Goal: Transaction & Acquisition: Book appointment/travel/reservation

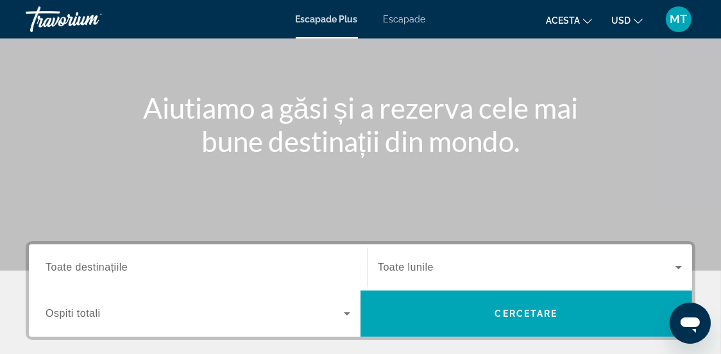
scroll to position [193, 0]
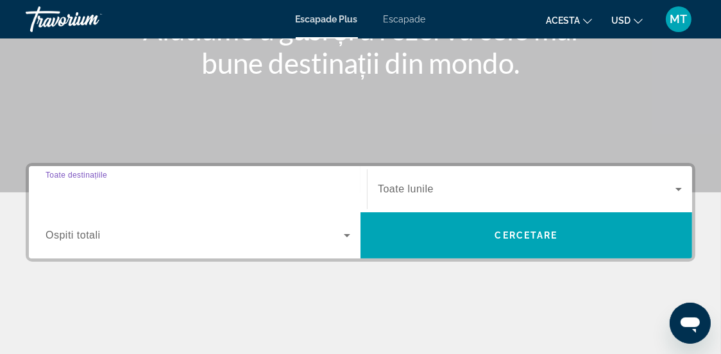
click at [142, 186] on input "Destinaţie Toate destinațiile" at bounding box center [198, 189] width 305 height 15
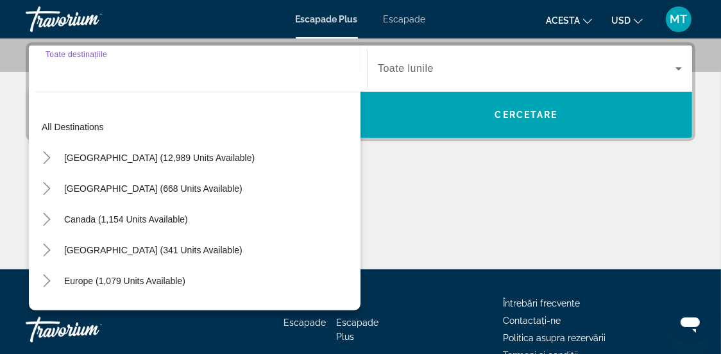
scroll to position [314, 0]
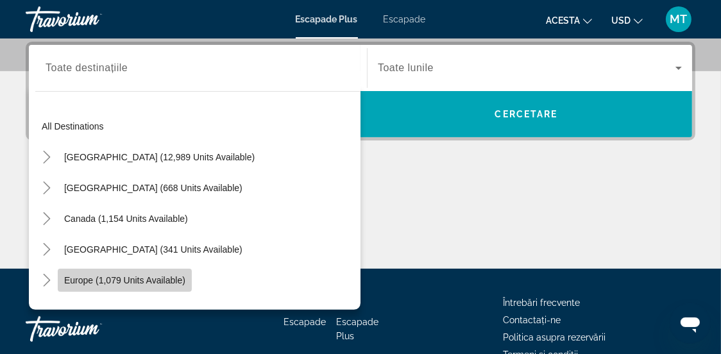
click at [80, 278] on span "Europe (1,079 units available)" at bounding box center [124, 280] width 121 height 10
type input "**********"
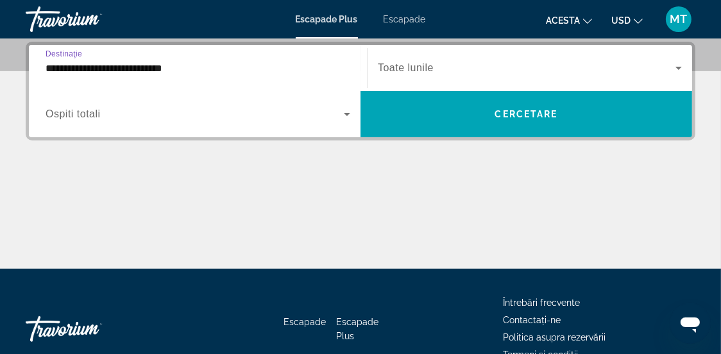
click at [80, 67] on input "**********" at bounding box center [198, 68] width 305 height 15
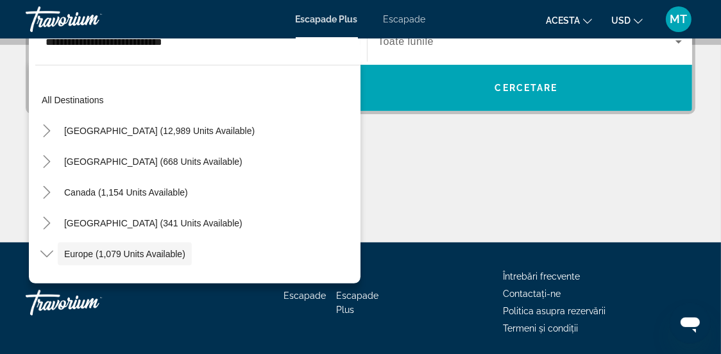
scroll to position [76, 0]
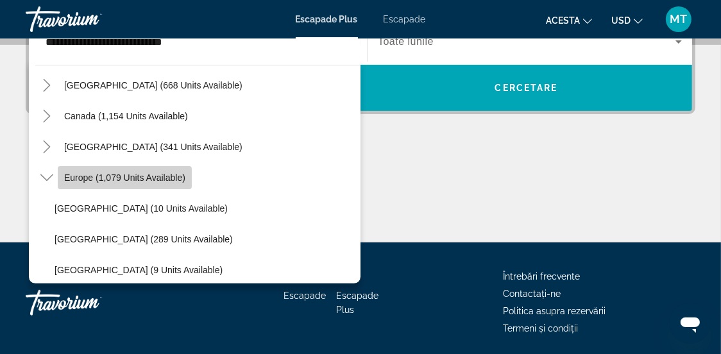
click at [96, 179] on span "Europe (1,079 units available)" at bounding box center [124, 178] width 121 height 10
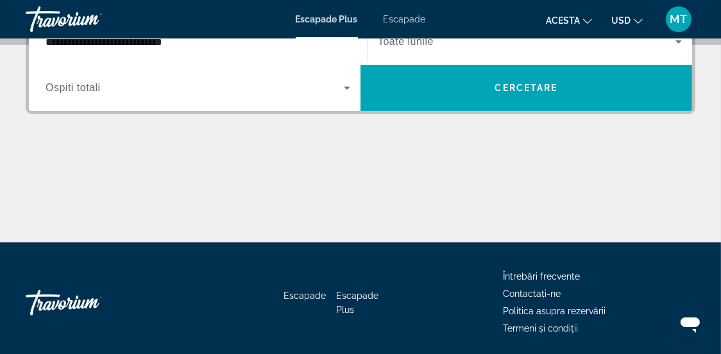
scroll to position [314, 0]
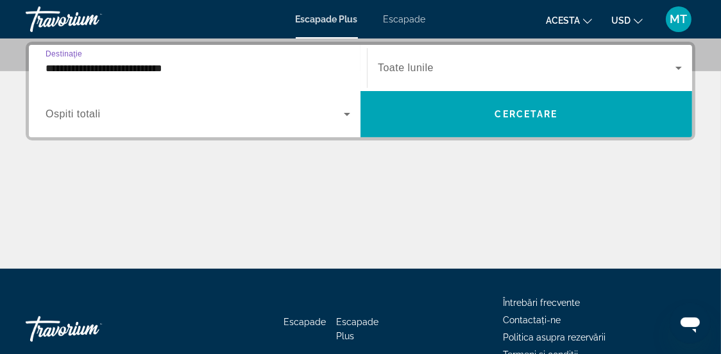
click at [65, 69] on input "**********" at bounding box center [198, 68] width 305 height 15
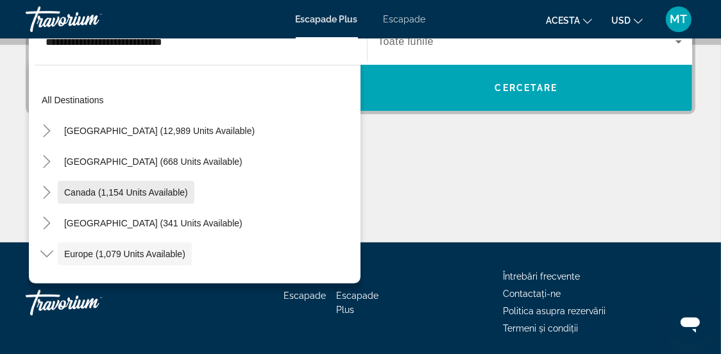
scroll to position [76, 0]
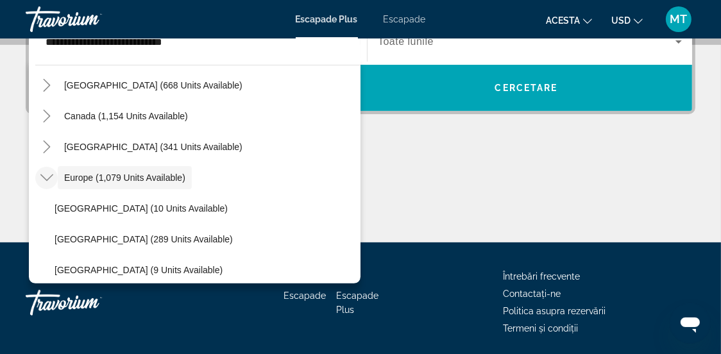
click at [47, 175] on icon "Toggle Europe (1,079 units available)" at bounding box center [46, 177] width 13 height 13
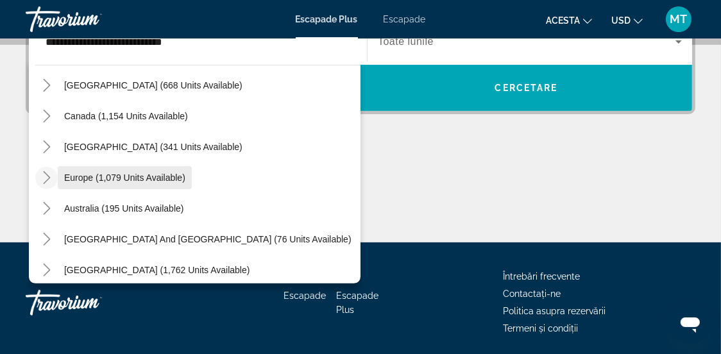
click at [58, 175] on span "Widget de căutare" at bounding box center [125, 177] width 134 height 31
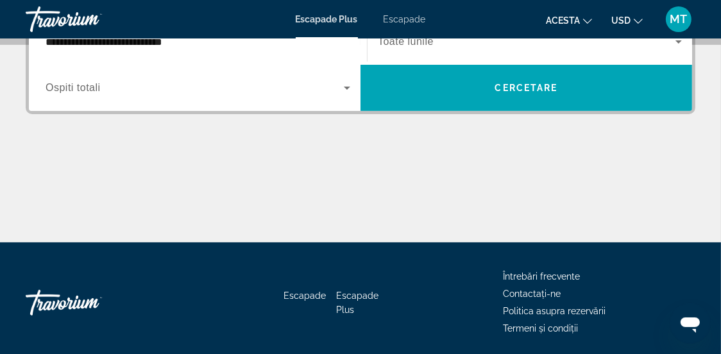
scroll to position [314, 0]
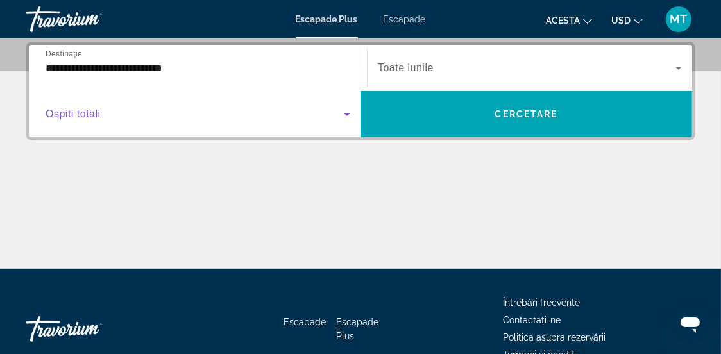
drag, startPoint x: 112, startPoint y: 112, endPoint x: 120, endPoint y: 112, distance: 7.7
click at [118, 112] on span "Widget de căutare" at bounding box center [195, 114] width 298 height 15
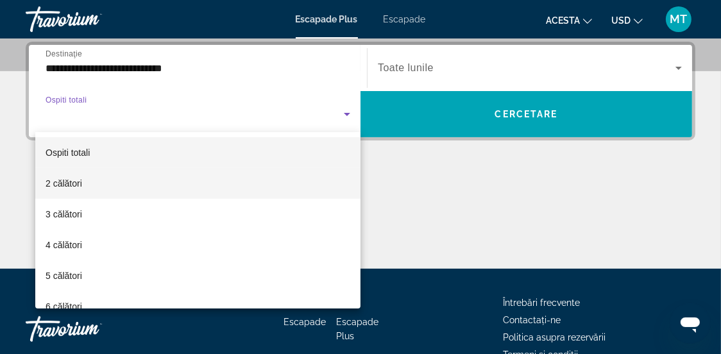
click at [68, 184] on font "2 călători" at bounding box center [64, 183] width 37 height 10
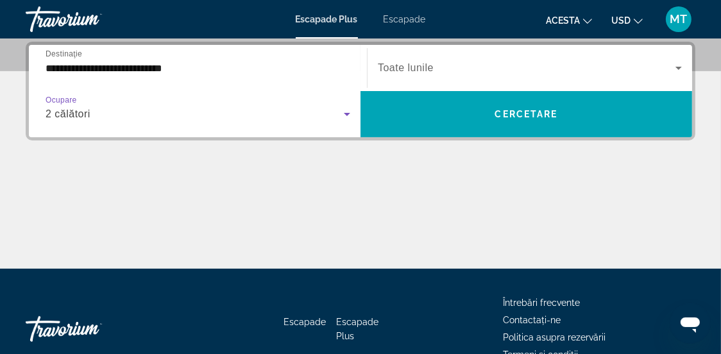
click at [679, 67] on icon "Widget de căutare" at bounding box center [679, 68] width 6 height 3
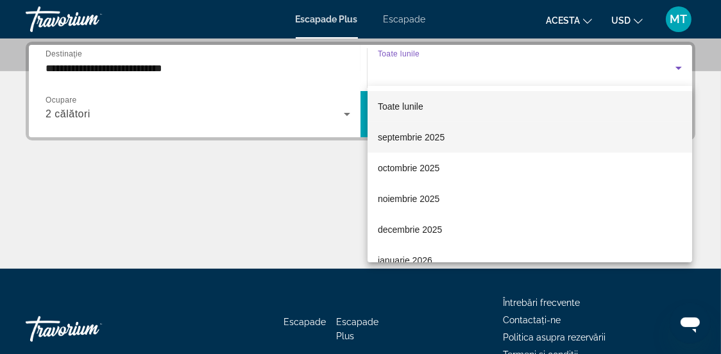
click at [401, 136] on font "septembrie 2025" at bounding box center [411, 137] width 67 height 10
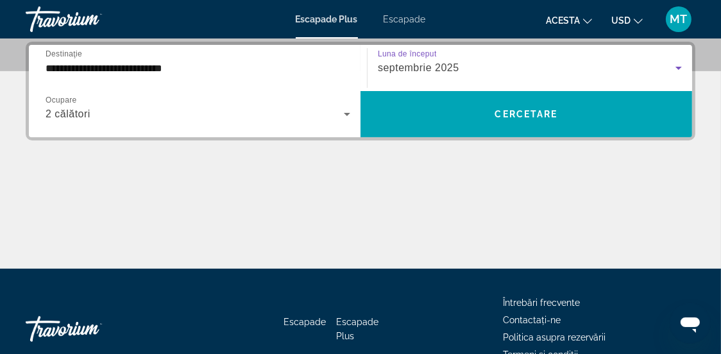
click at [347, 116] on icon "Widget de căutare" at bounding box center [347, 114] width 15 height 15
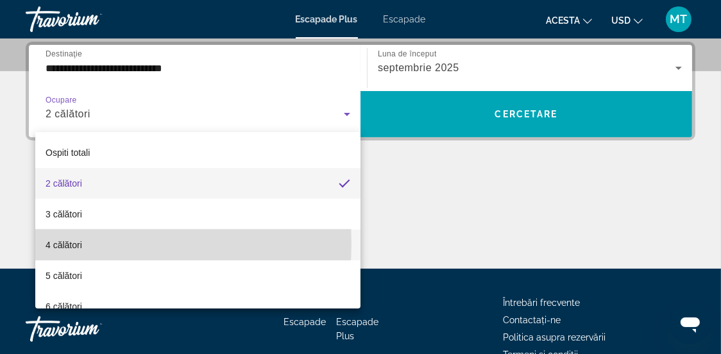
click at [51, 243] on font "4 călători" at bounding box center [64, 245] width 37 height 10
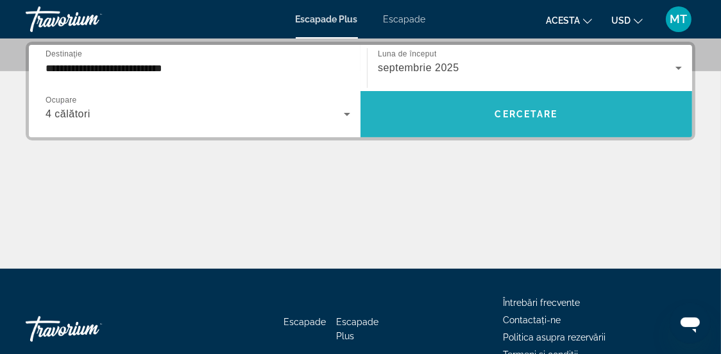
click at [521, 114] on font "Cercetare" at bounding box center [527, 114] width 63 height 10
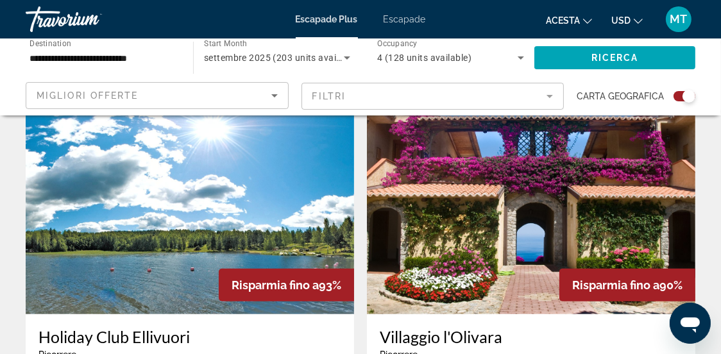
scroll to position [449, 0]
click at [497, 237] on img "Conținut principal" at bounding box center [531, 211] width 329 height 205
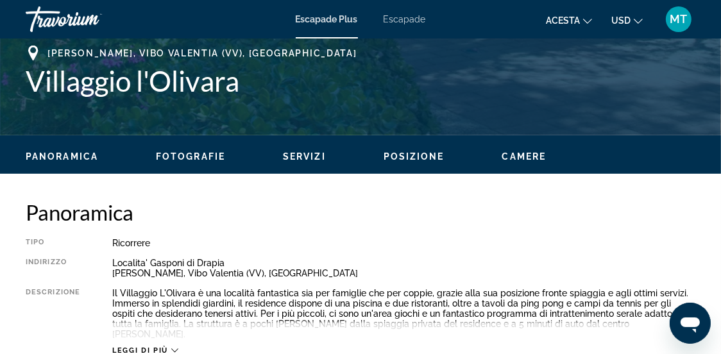
scroll to position [641, 0]
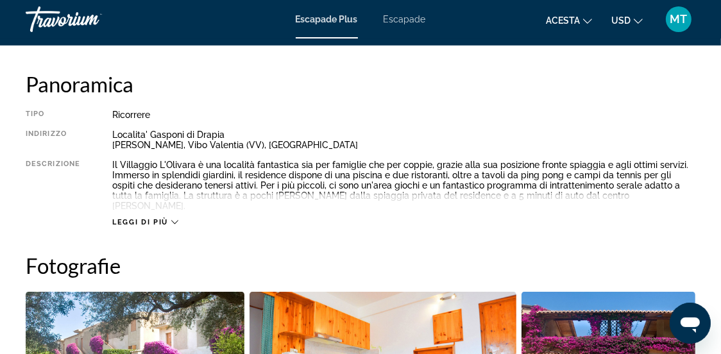
click at [170, 218] on div "Leggi di più" at bounding box center [145, 222] width 66 height 8
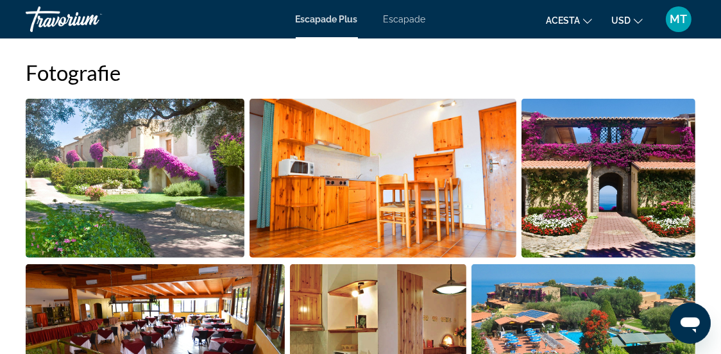
scroll to position [899, 0]
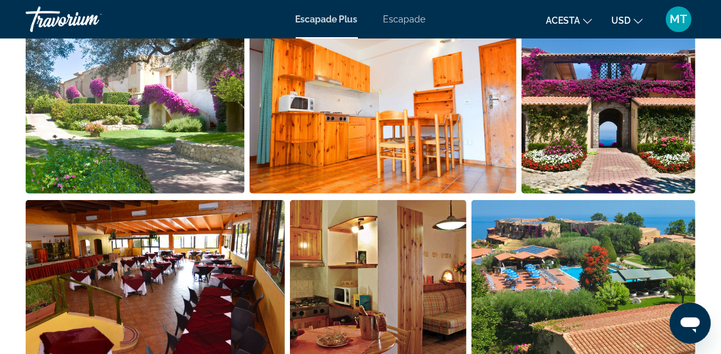
click at [356, 254] on img "Open full-screen image slider" at bounding box center [378, 279] width 176 height 159
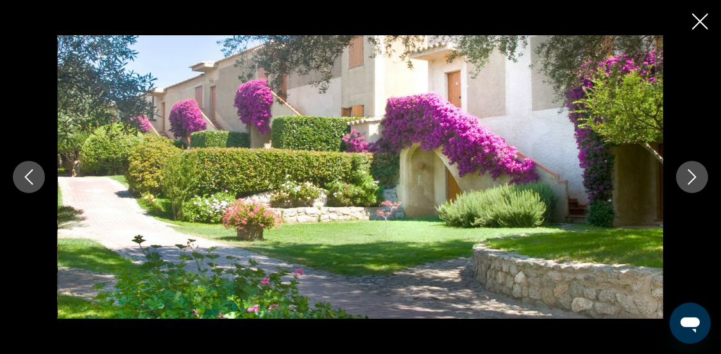
click at [692, 175] on icon "Next image" at bounding box center [692, 176] width 15 height 15
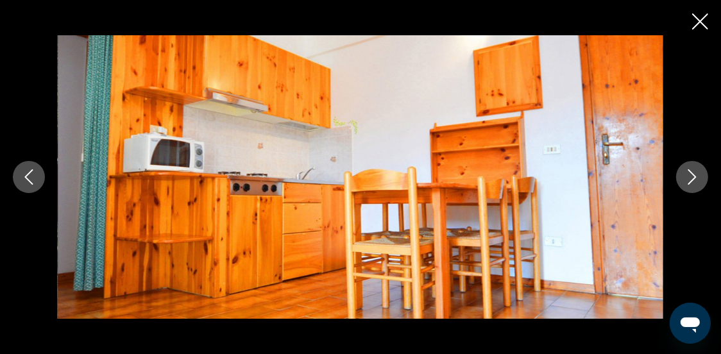
click at [693, 176] on icon "Next image" at bounding box center [692, 176] width 15 height 15
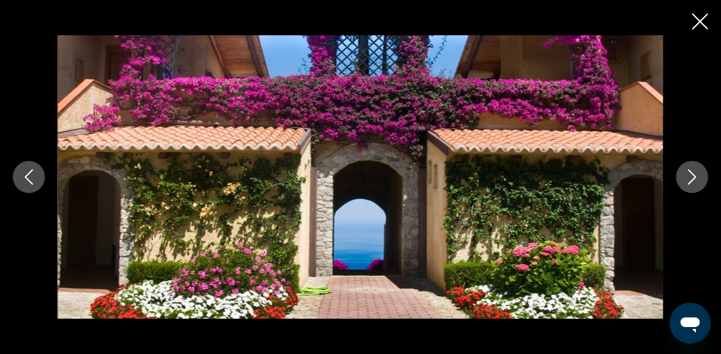
click at [693, 176] on icon "Next image" at bounding box center [692, 176] width 15 height 15
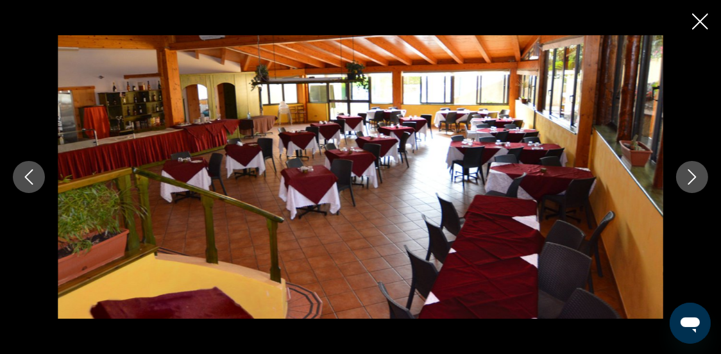
click at [693, 176] on icon "Next image" at bounding box center [692, 176] width 15 height 15
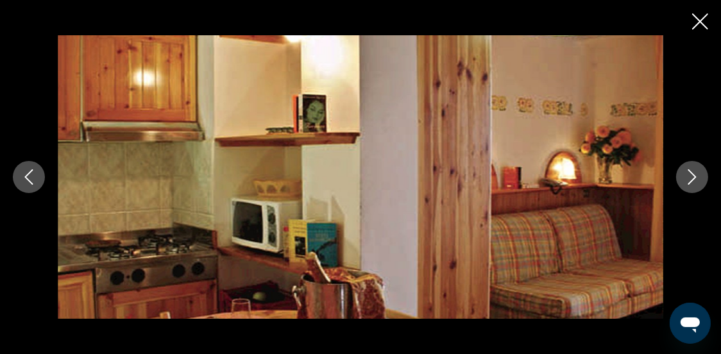
click at [693, 176] on icon "Next image" at bounding box center [692, 176] width 15 height 15
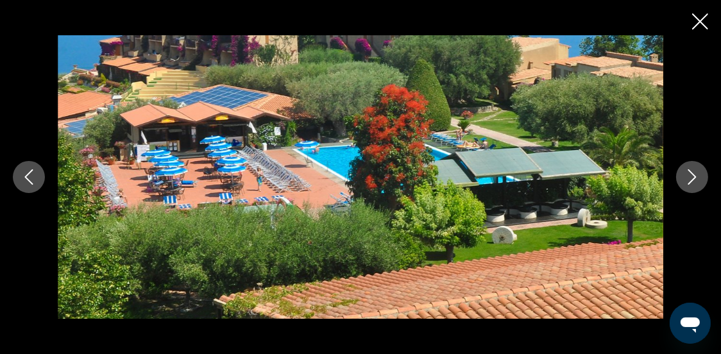
scroll to position [834, 0]
click at [691, 178] on icon "Next image" at bounding box center [692, 176] width 15 height 15
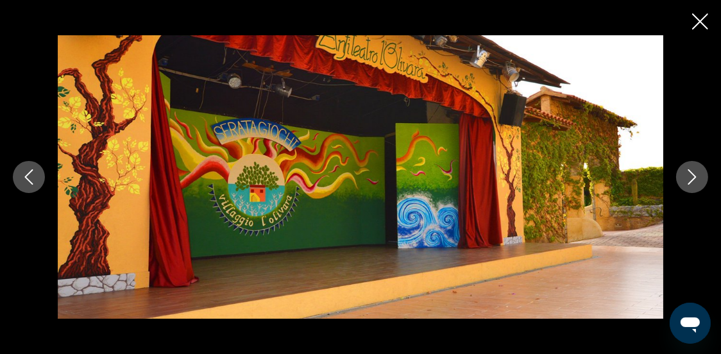
click at [692, 180] on icon "Next image" at bounding box center [692, 176] width 15 height 15
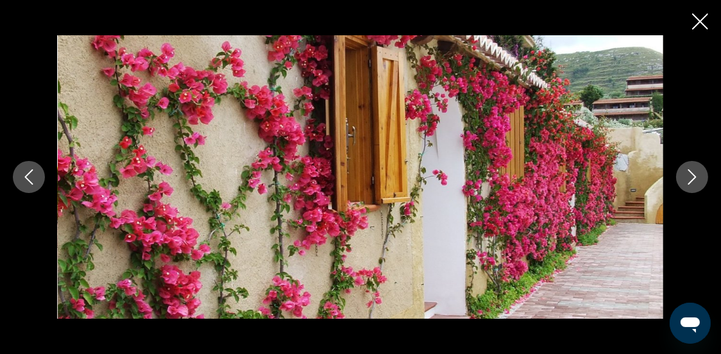
click at [693, 181] on icon "Next image" at bounding box center [693, 176] width 8 height 15
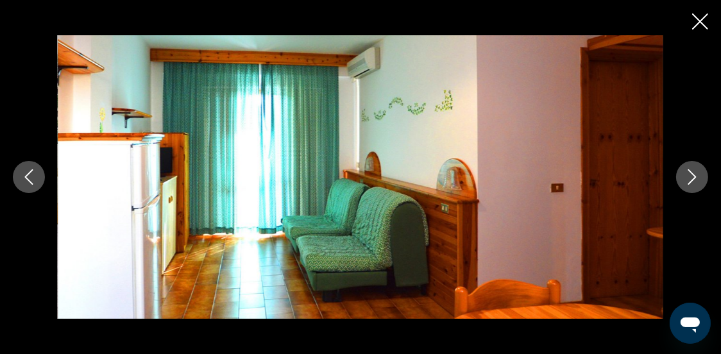
click at [693, 181] on icon "Next image" at bounding box center [693, 176] width 8 height 15
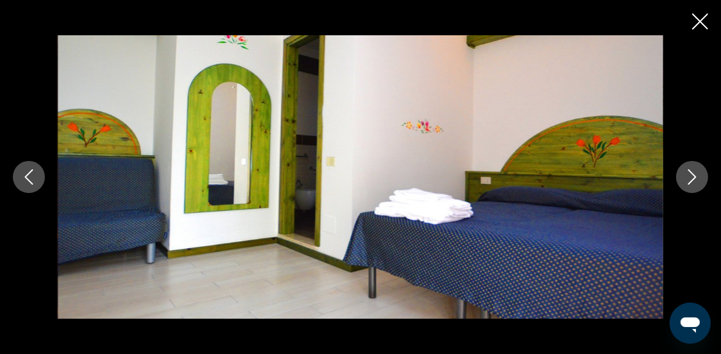
click at [693, 181] on icon "Next image" at bounding box center [693, 176] width 8 height 15
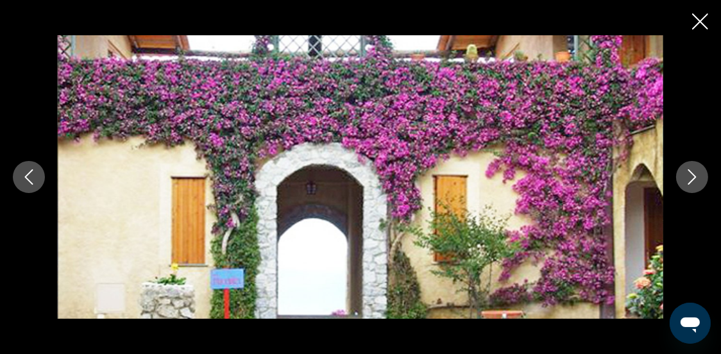
click at [693, 182] on icon "Next image" at bounding box center [693, 176] width 8 height 15
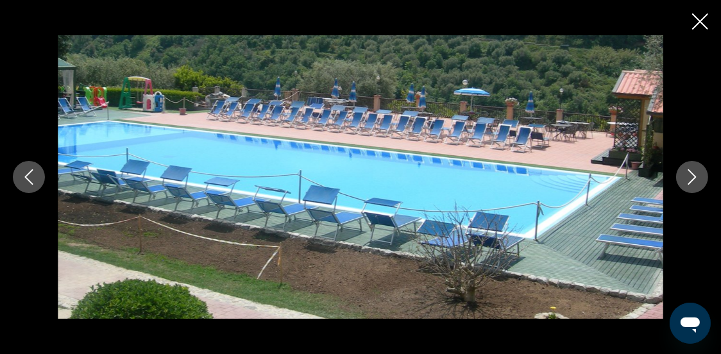
click at [693, 182] on icon "Next image" at bounding box center [693, 176] width 8 height 15
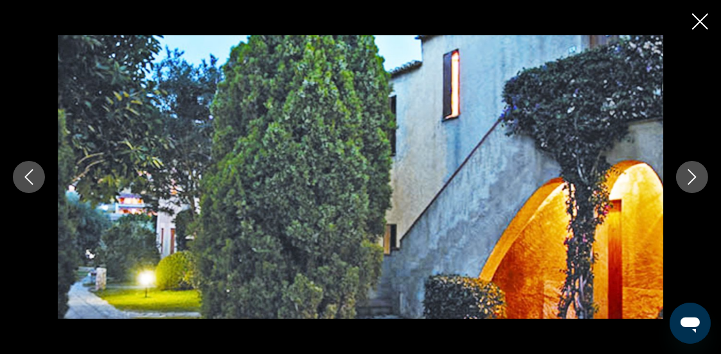
click at [693, 182] on icon "Next image" at bounding box center [693, 176] width 8 height 15
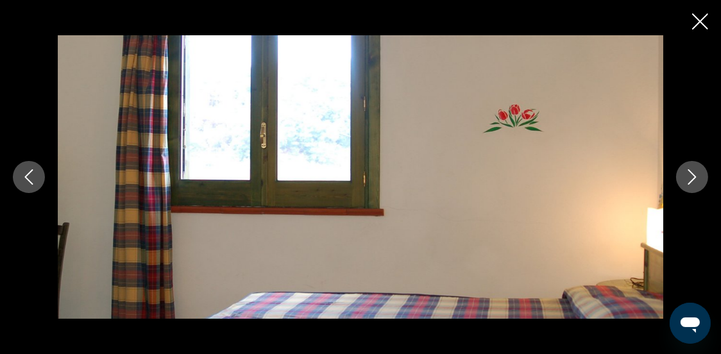
click at [693, 182] on icon "Next image" at bounding box center [693, 176] width 8 height 15
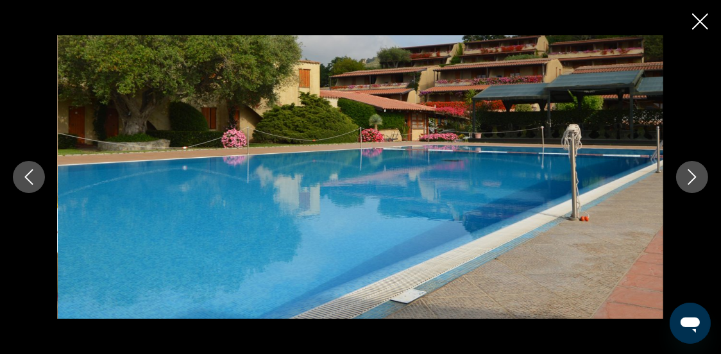
click at [693, 182] on icon "Next image" at bounding box center [693, 176] width 8 height 15
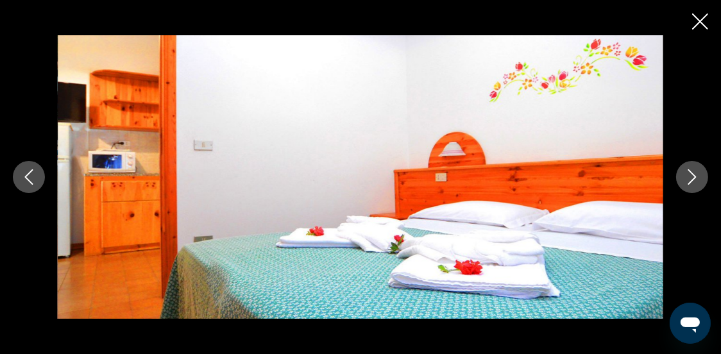
click at [693, 182] on icon "Next image" at bounding box center [693, 176] width 8 height 15
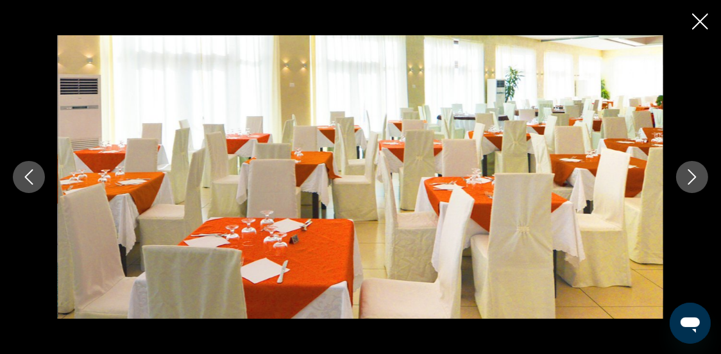
click at [693, 182] on icon "Next image" at bounding box center [693, 176] width 8 height 15
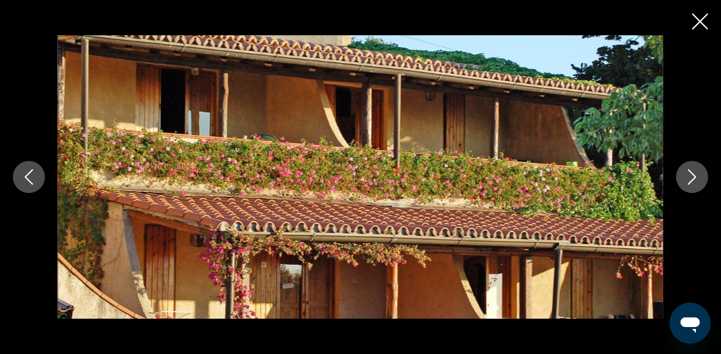
click at [691, 180] on icon "Next image" at bounding box center [692, 176] width 15 height 15
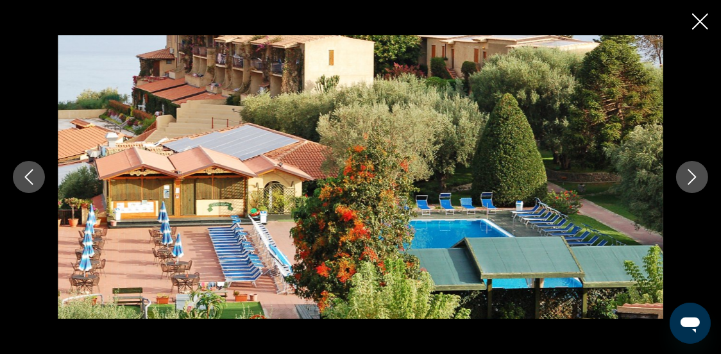
click at [698, 181] on icon "Next image" at bounding box center [692, 176] width 15 height 15
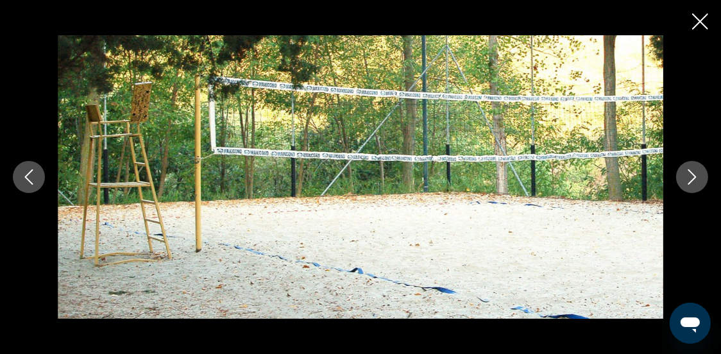
click at [687, 180] on icon "Next image" at bounding box center [692, 176] width 15 height 15
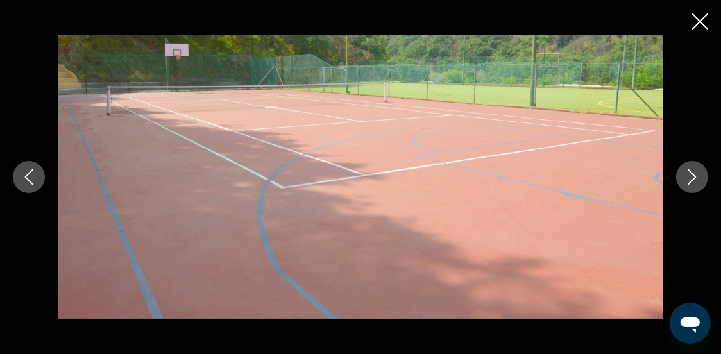
click at [688, 178] on icon "Next image" at bounding box center [692, 176] width 15 height 15
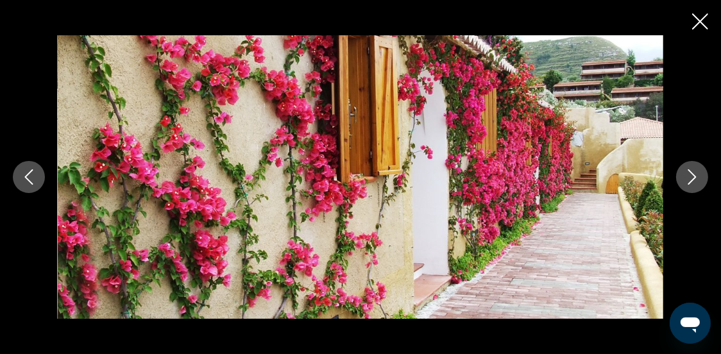
click at [688, 178] on icon "Next image" at bounding box center [692, 176] width 15 height 15
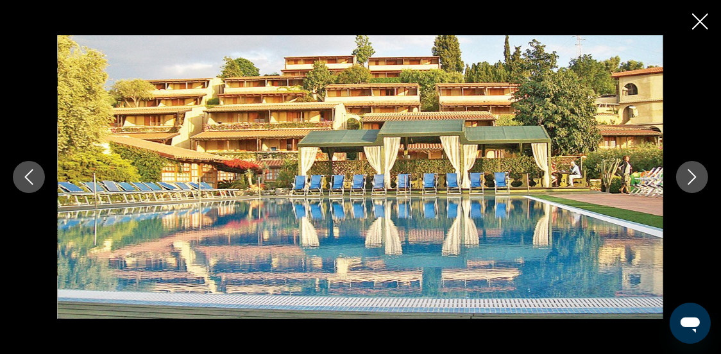
click at [700, 18] on icon "Close slideshow" at bounding box center [701, 21] width 16 height 16
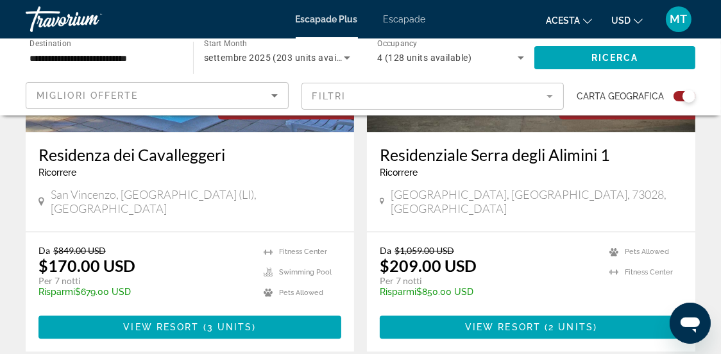
scroll to position [2888, 0]
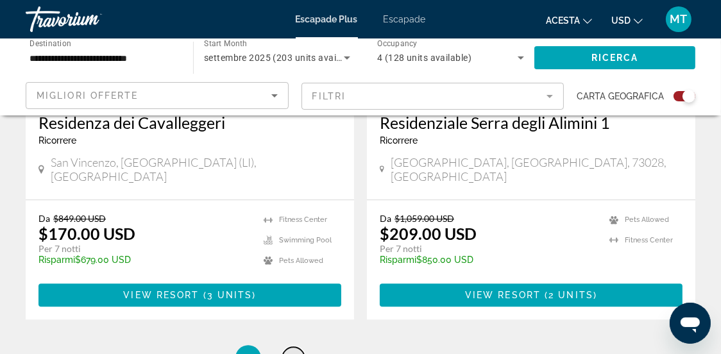
click at [293, 351] on span "2" at bounding box center [293, 358] width 6 height 14
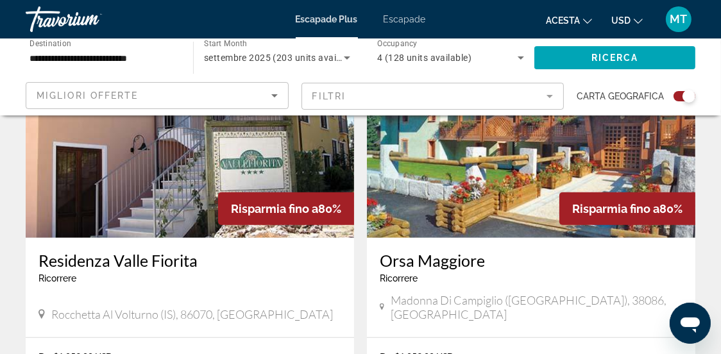
scroll to position [963, 0]
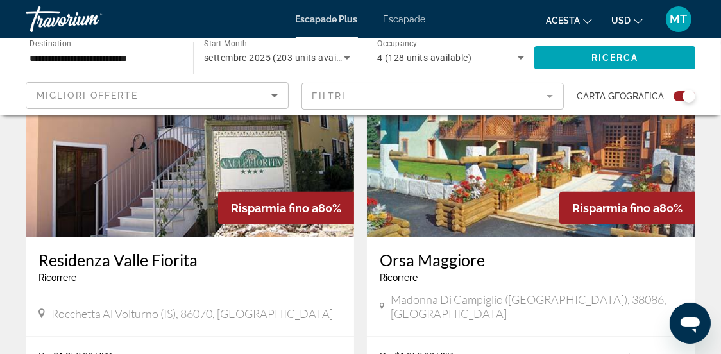
click at [485, 211] on img "Conținut principal" at bounding box center [531, 134] width 329 height 205
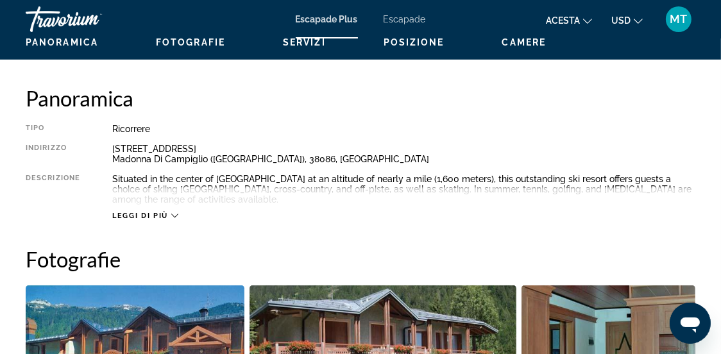
scroll to position [641, 0]
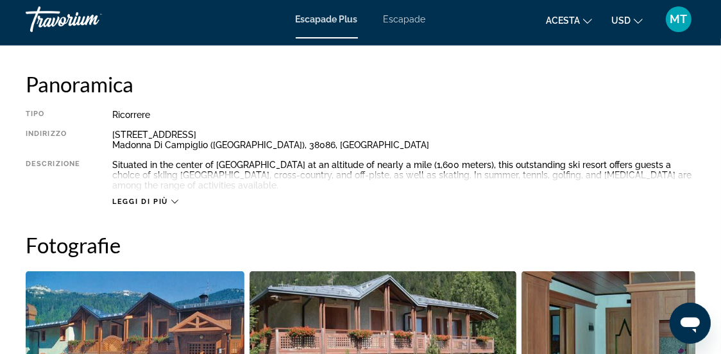
click at [173, 200] on icon "Conținut principal" at bounding box center [174, 201] width 7 height 7
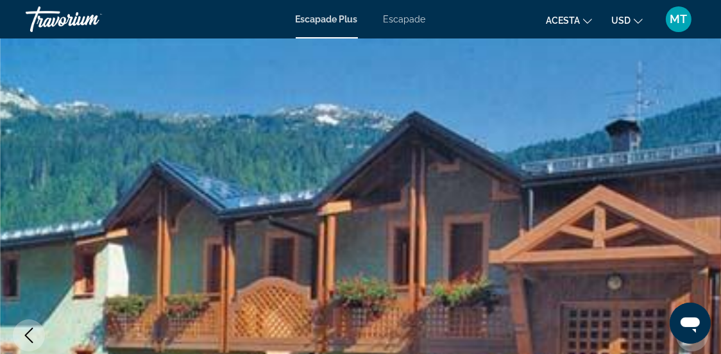
scroll to position [0, 0]
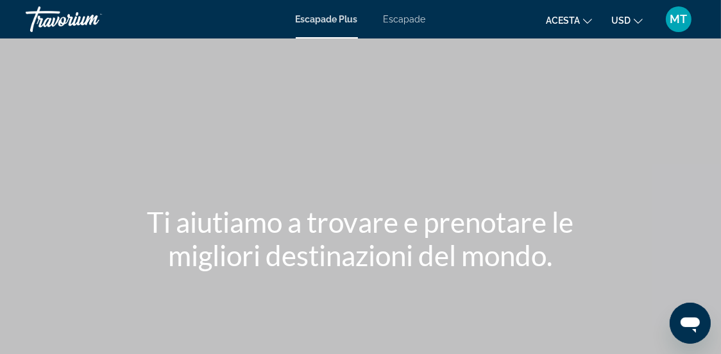
click at [402, 20] on font "Escapade" at bounding box center [405, 19] width 42 height 10
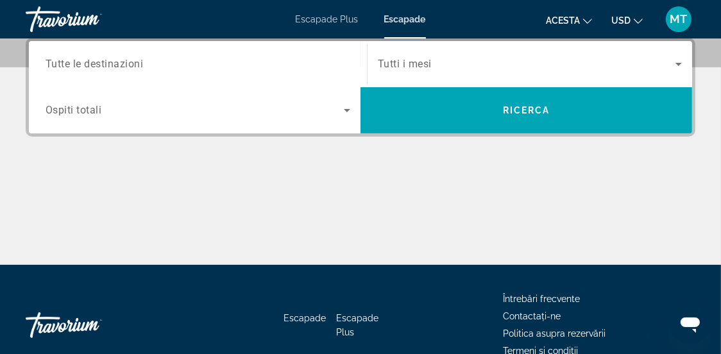
scroll to position [256, 0]
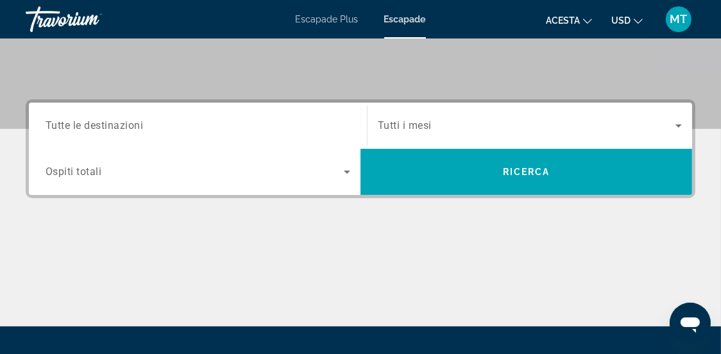
click at [47, 126] on span "Tutte le destinazioni" at bounding box center [95, 125] width 98 height 12
click at [47, 126] on input "Destination Tutte le destinazioni" at bounding box center [198, 126] width 305 height 15
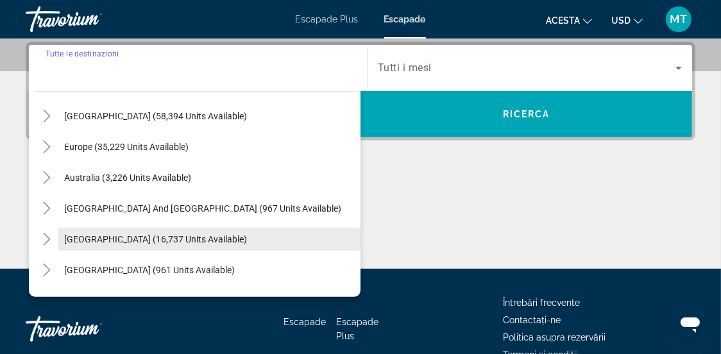
scroll to position [128, 0]
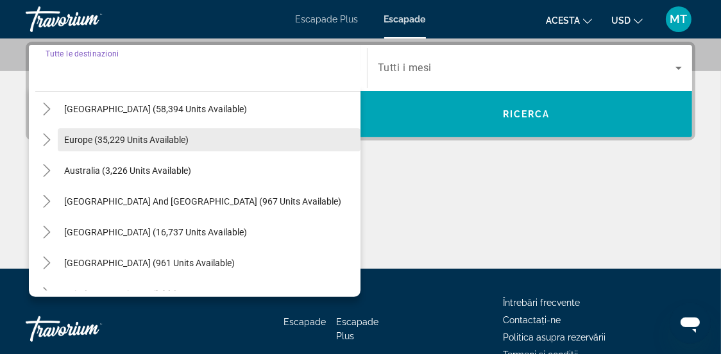
click at [85, 137] on span "Europe (35,229 units available)" at bounding box center [126, 140] width 125 height 10
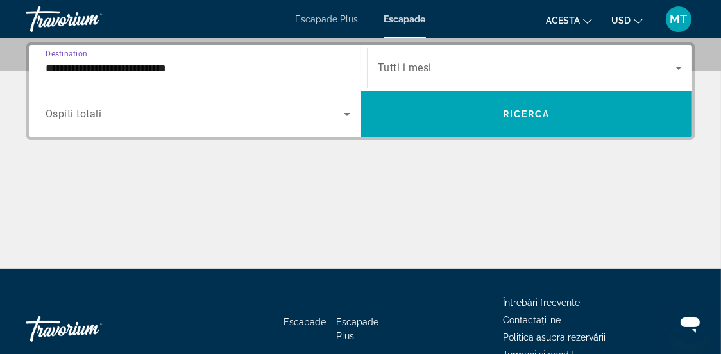
click at [72, 69] on input "**********" at bounding box center [198, 68] width 305 height 15
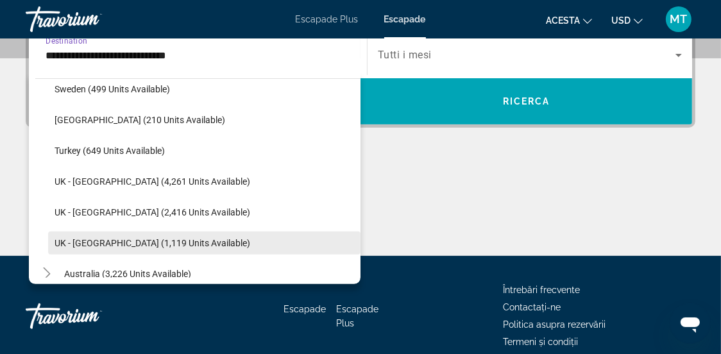
scroll to position [782, 0]
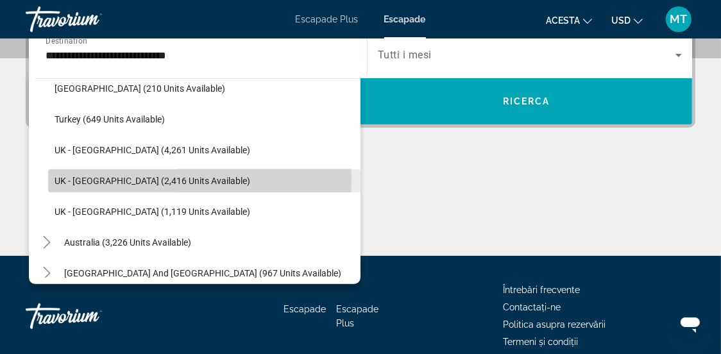
click at [101, 178] on span "UK - [GEOGRAPHIC_DATA] (2,416 units available)" at bounding box center [153, 181] width 196 height 10
type input "**********"
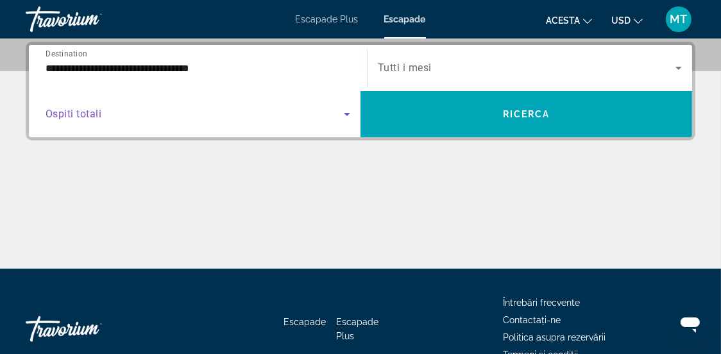
click at [349, 113] on icon "Search widget" at bounding box center [347, 114] width 6 height 3
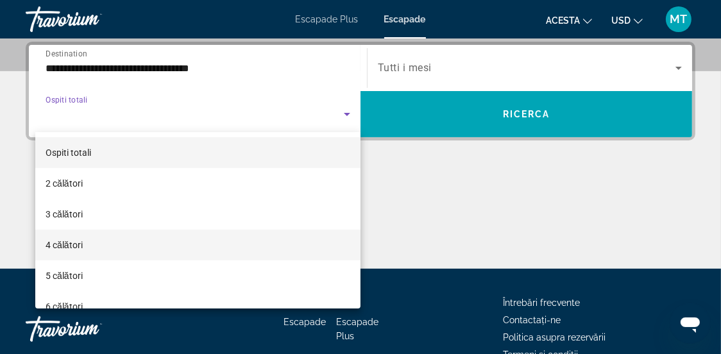
click at [68, 246] on font "4 călători" at bounding box center [64, 245] width 37 height 10
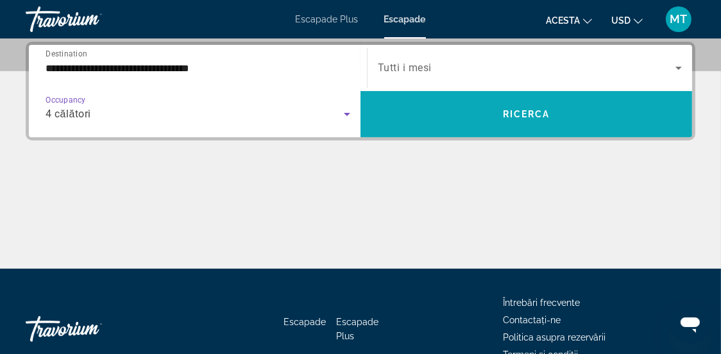
click at [511, 114] on span "Ricerca" at bounding box center [526, 114] width 47 height 10
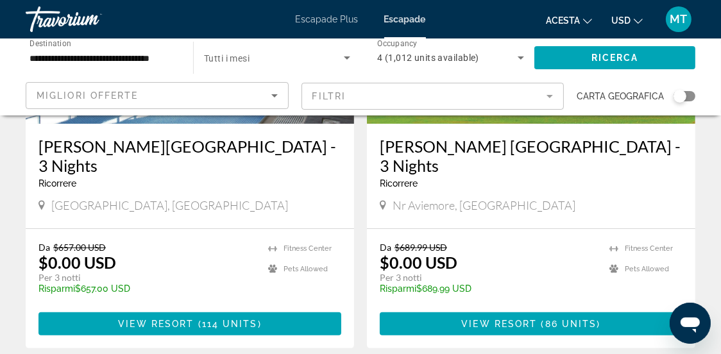
scroll to position [320, 0]
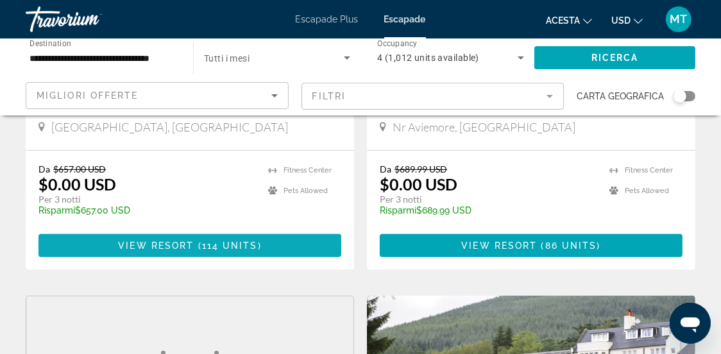
click at [181, 241] on span "View Resort" at bounding box center [156, 246] width 76 height 10
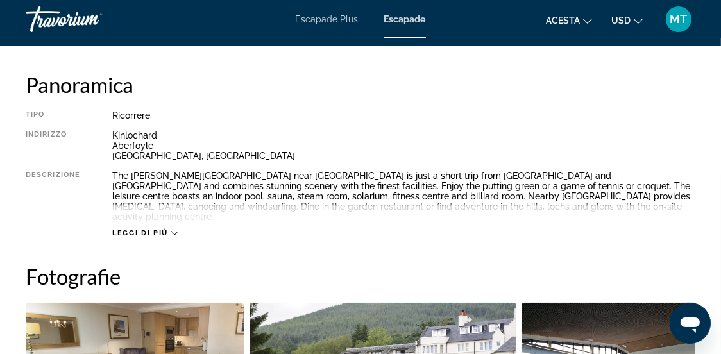
scroll to position [641, 0]
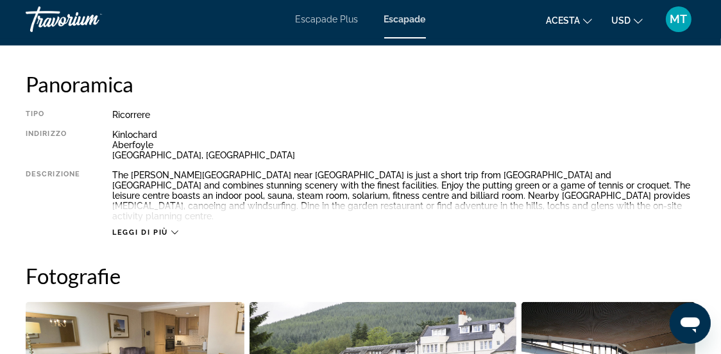
click at [173, 229] on icon "Conținut principal" at bounding box center [174, 232] width 7 height 7
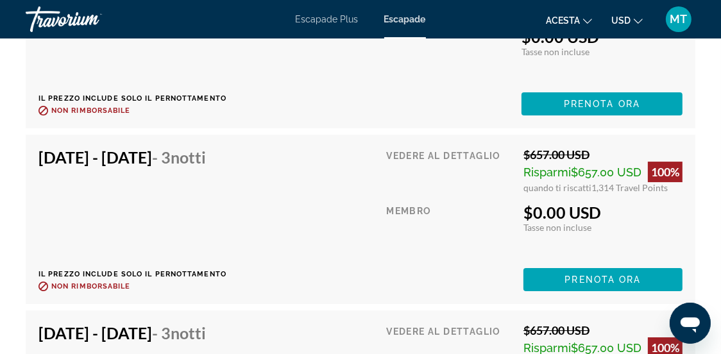
scroll to position [3851, 0]
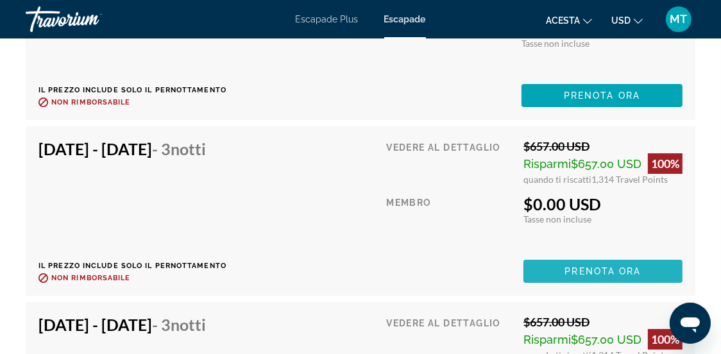
click at [582, 266] on span "Prenota ora" at bounding box center [603, 271] width 76 height 10
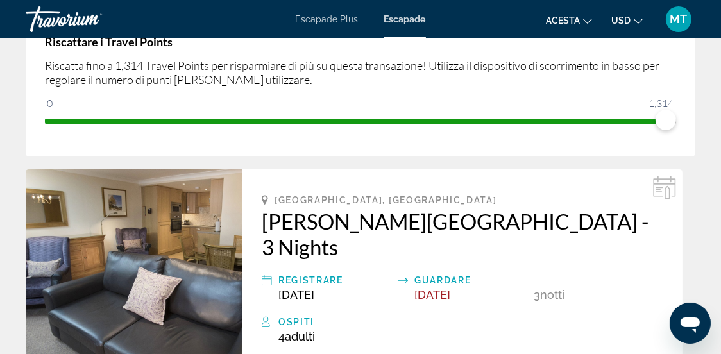
scroll to position [385, 0]
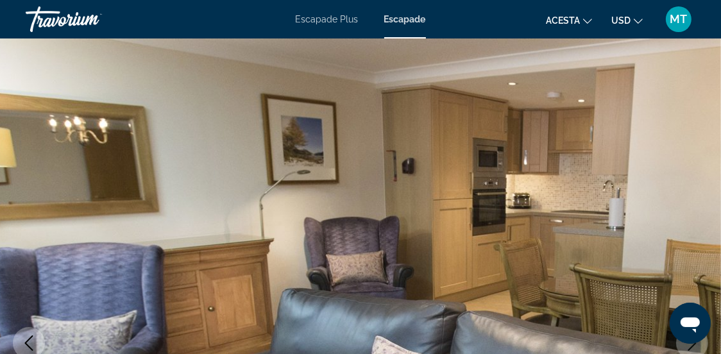
drag, startPoint x: 1359, startPoint y: 625, endPoint x: 689, endPoint y: 322, distance: 735.4
click at [689, 322] on icon "Apri finestra di mesaje" at bounding box center [689, 324] width 19 height 15
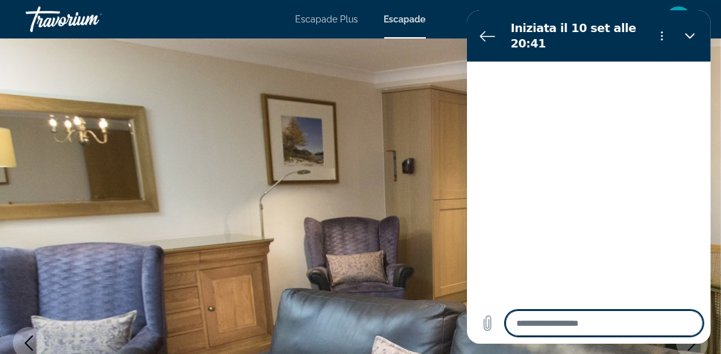
type textarea "*"
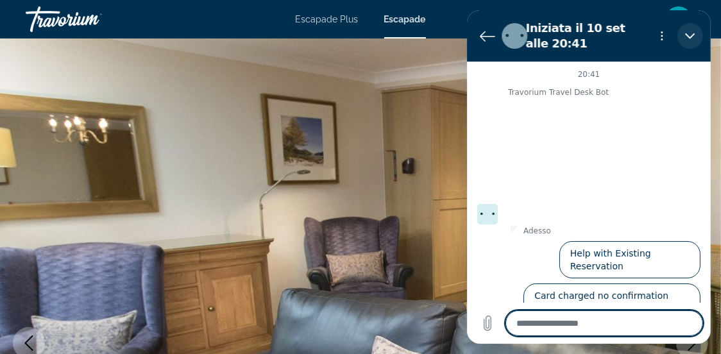
scroll to position [10, 0]
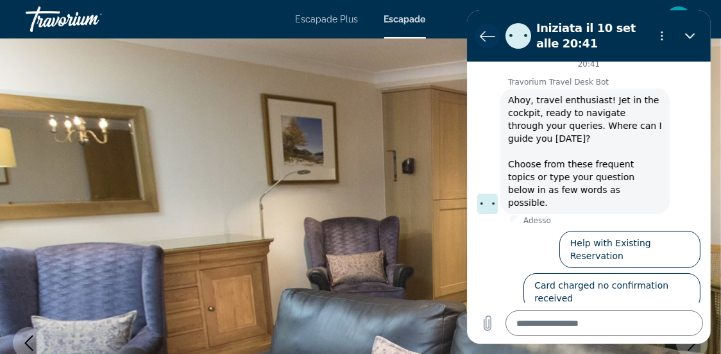
click at [484, 35] on icon "Torna all’elenco delle conversazioni" at bounding box center [486, 35] width 15 height 15
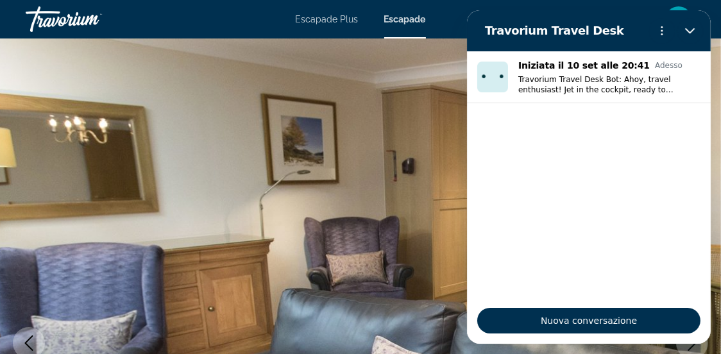
click at [362, 144] on img "Conținut principal" at bounding box center [360, 344] width 721 height 610
click at [691, 27] on icon "Chiudi" at bounding box center [690, 31] width 10 height 10
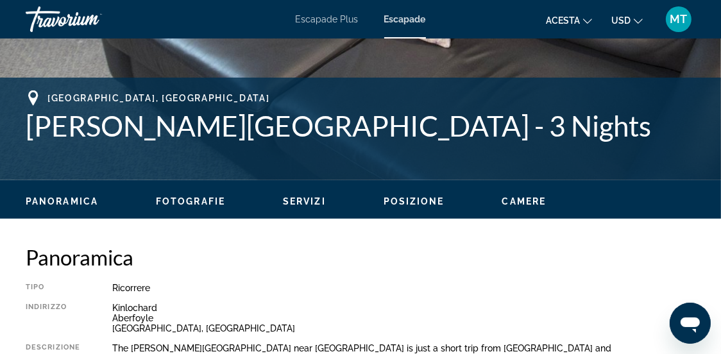
scroll to position [577, 0]
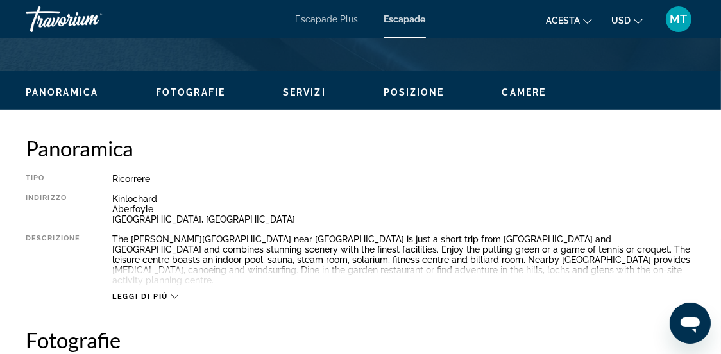
click at [173, 293] on icon "Conținut principal" at bounding box center [174, 296] width 7 height 7
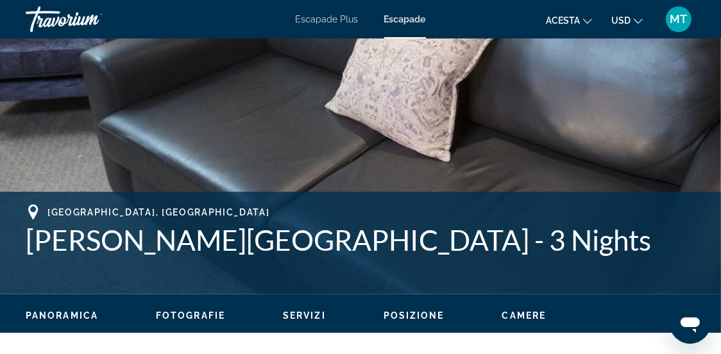
scroll to position [320, 0]
